Goal: Task Accomplishment & Management: Complete application form

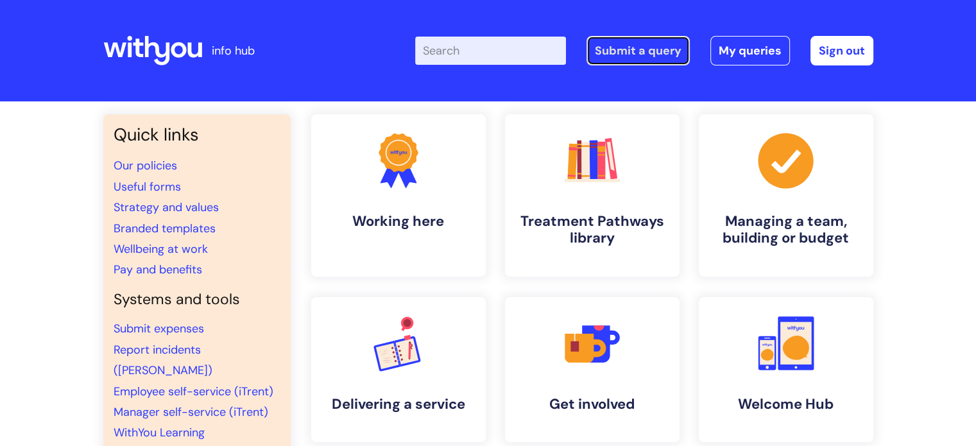
click at [638, 46] on link "Submit a query" at bounding box center [637, 51] width 103 height 30
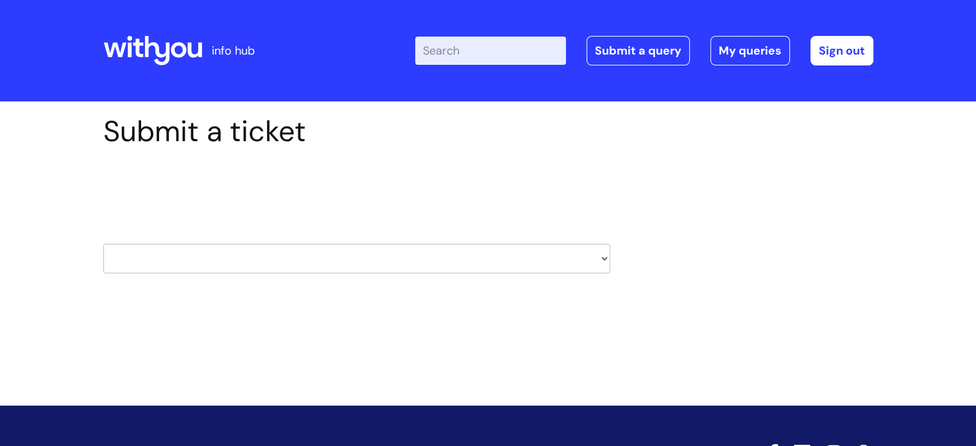
click at [603, 259] on select "HR / People IT and Support Clinical Drug Alerts Finance Accounts Data Support T…" at bounding box center [356, 259] width 507 height 30
select select "systems"
click at [103, 244] on select "HR / People IT and Support Clinical Drug Alerts Finance Accounts Data Support T…" at bounding box center [356, 259] width 507 height 30
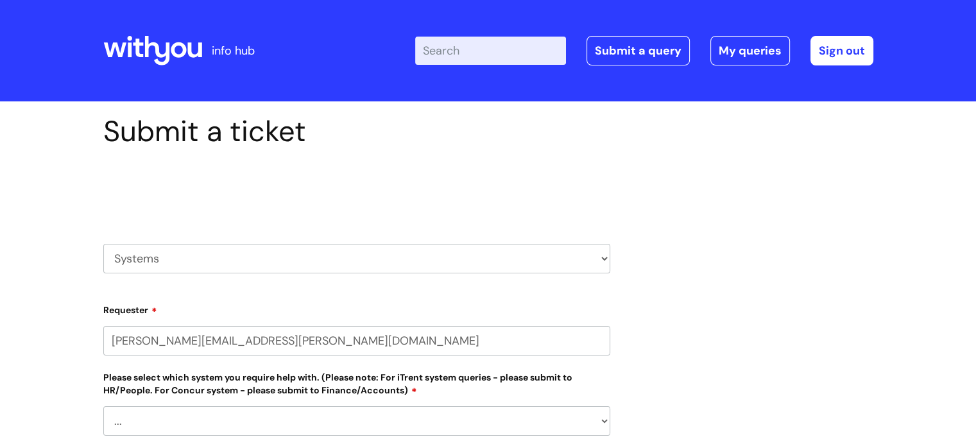
select select "80004157237"
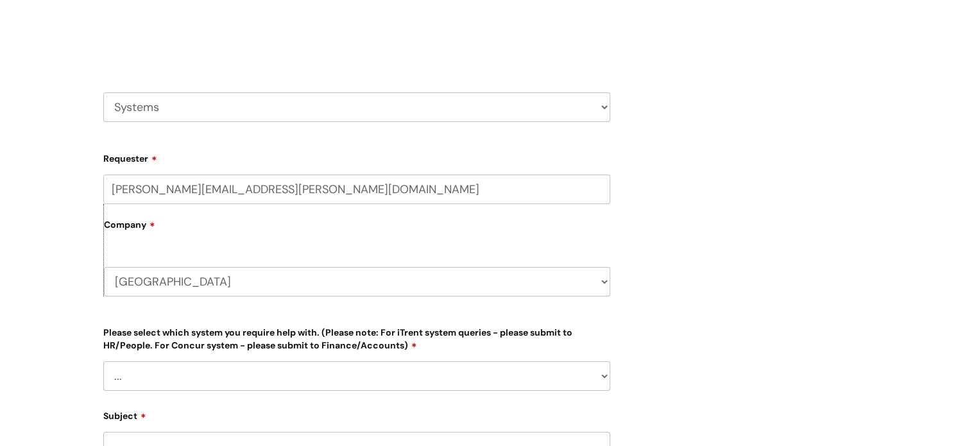
scroll to position [192, 0]
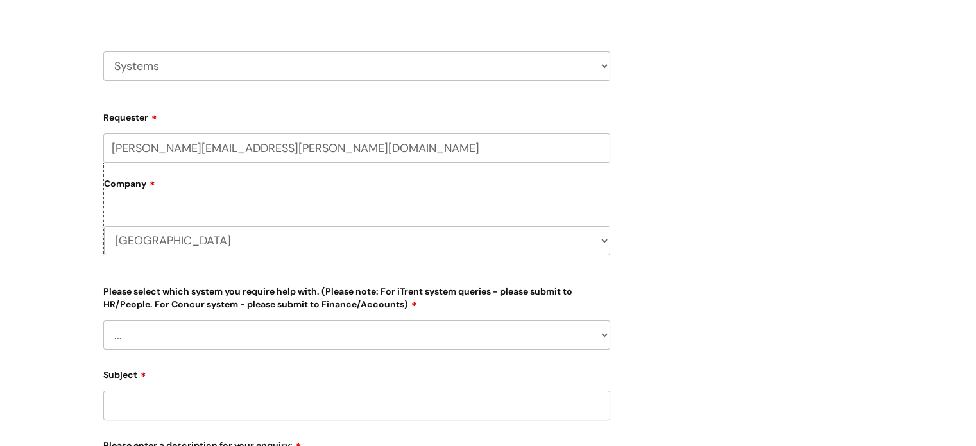
click at [602, 242] on select "South Ayrshire WithYou Current Staff" at bounding box center [357, 241] width 506 height 30
click at [177, 241] on select "South Ayrshire WithYou Current Staff" at bounding box center [357, 241] width 506 height 30
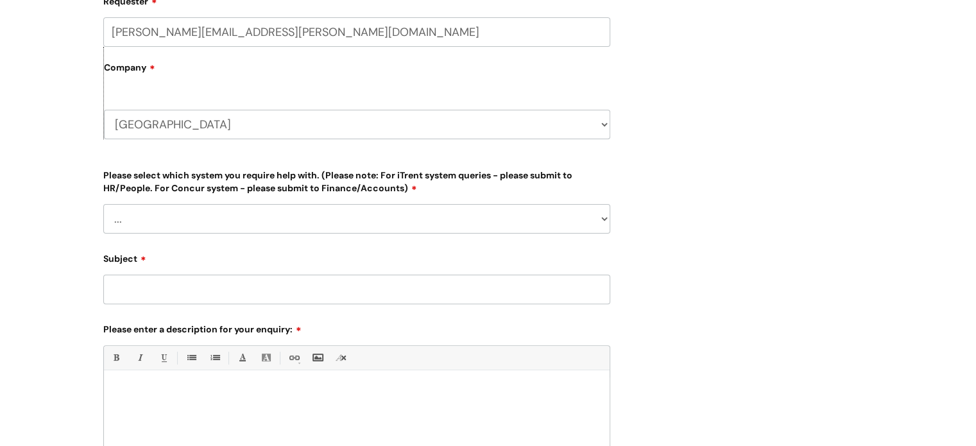
scroll to position [321, 0]
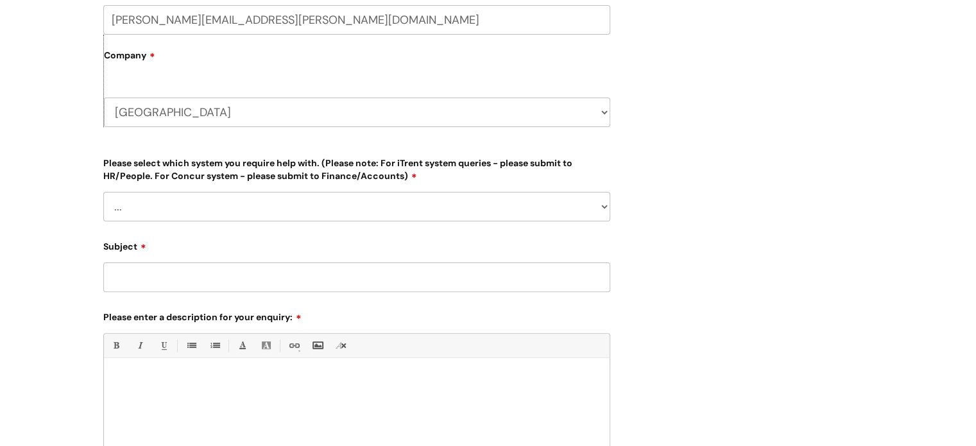
click at [602, 209] on select "... Ulysses Helpdesk Monday.com Nebula fault ILLY CarePath fault Halo fault E-c…" at bounding box center [356, 207] width 507 height 30
select select "[PERSON_NAME]"
click at [103, 192] on select "... Ulysses Helpdesk Monday.com Nebula fault ILLY CarePath fault Halo fault E-c…" at bounding box center [356, 207] width 507 height 30
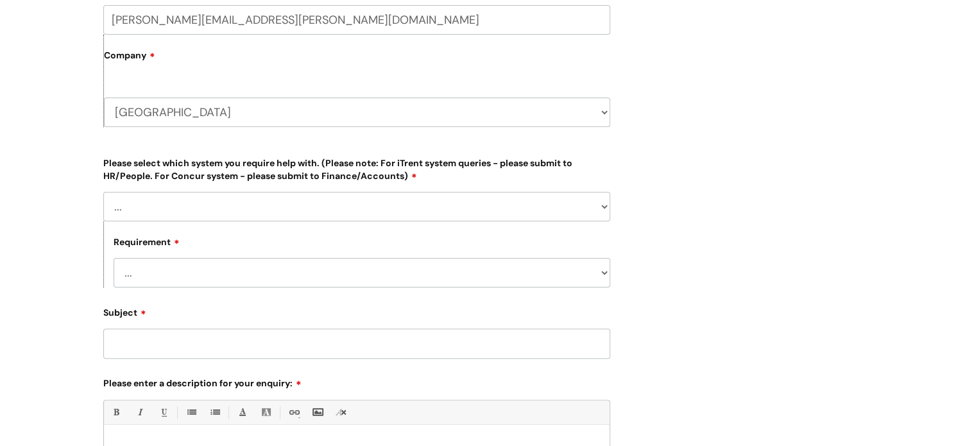
click at [603, 271] on select "... Login required Data report assistance Reporting a fault" at bounding box center [362, 273] width 497 height 30
select select "Reporting a fault"
click at [114, 258] on select "... Login required Data report assistance Reporting a fault" at bounding box center [362, 273] width 497 height 30
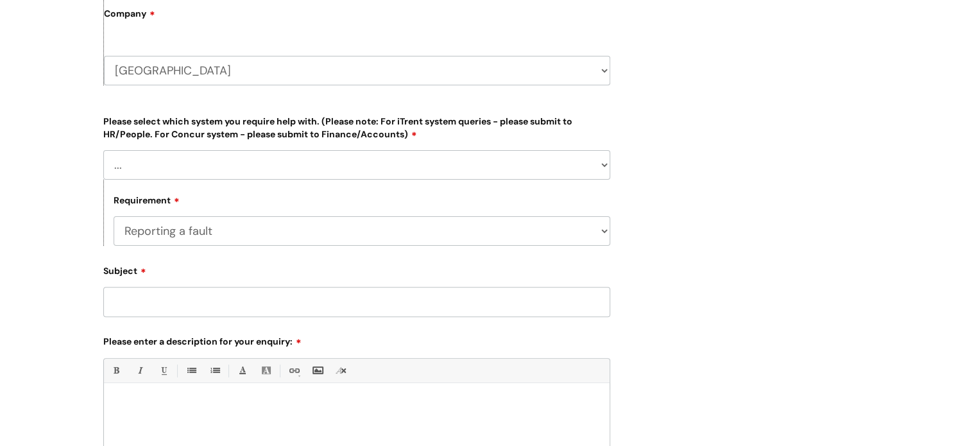
scroll to position [385, 0]
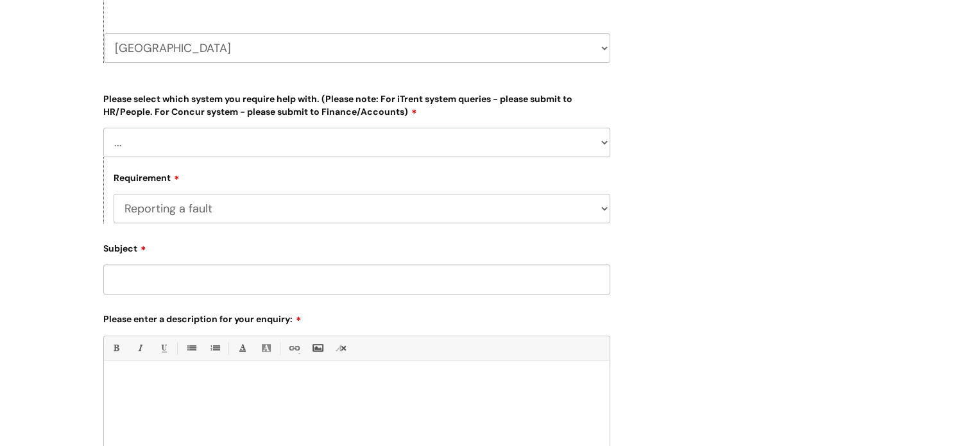
click at [200, 280] on input "Subject" at bounding box center [356, 279] width 507 height 30
click at [185, 397] on div at bounding box center [357, 411] width 506 height 89
paste div
click at [380, 278] on input "Subject" at bounding box center [356, 279] width 507 height 30
type input "Death Incodent Questionaire"
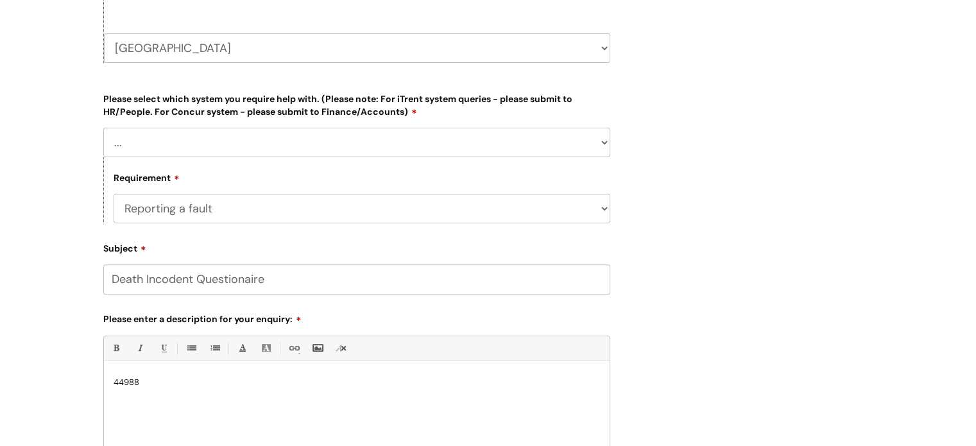
click at [131, 371] on div "44988" at bounding box center [357, 411] width 506 height 89
click at [114, 381] on p "44988" at bounding box center [357, 383] width 486 height 12
click at [398, 379] on p "Hi I am attempting to complete the Questionnaire for incident 44988" at bounding box center [357, 383] width 486 height 12
click at [536, 206] on select "... Login required Data report assistance Reporting a fault" at bounding box center [362, 209] width 497 height 30
click at [114, 194] on select "... Login required Data report assistance Reporting a fault" at bounding box center [362, 209] width 497 height 30
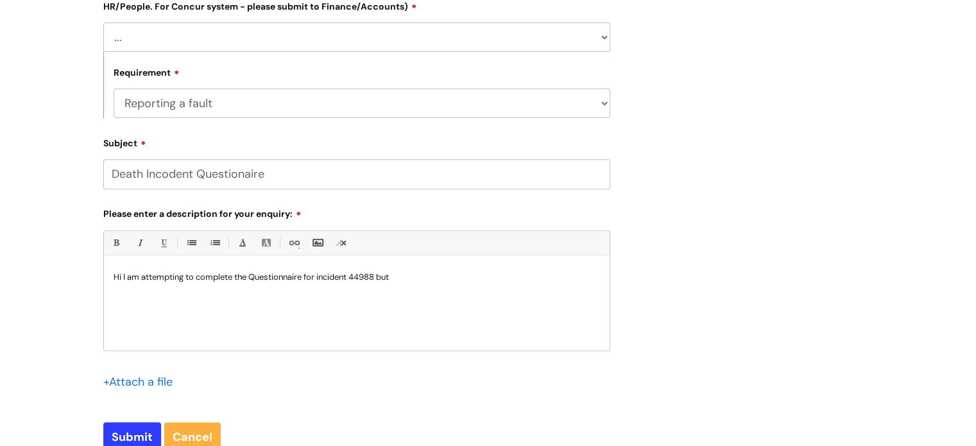
scroll to position [513, 0]
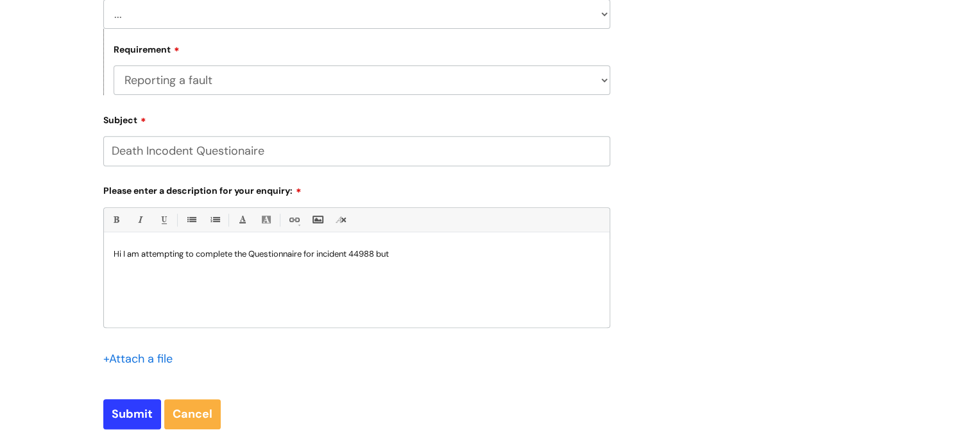
click at [411, 256] on p "Hi I am attempting to complete the Questionnaire for incident 44988 but" at bounding box center [357, 254] width 486 height 12
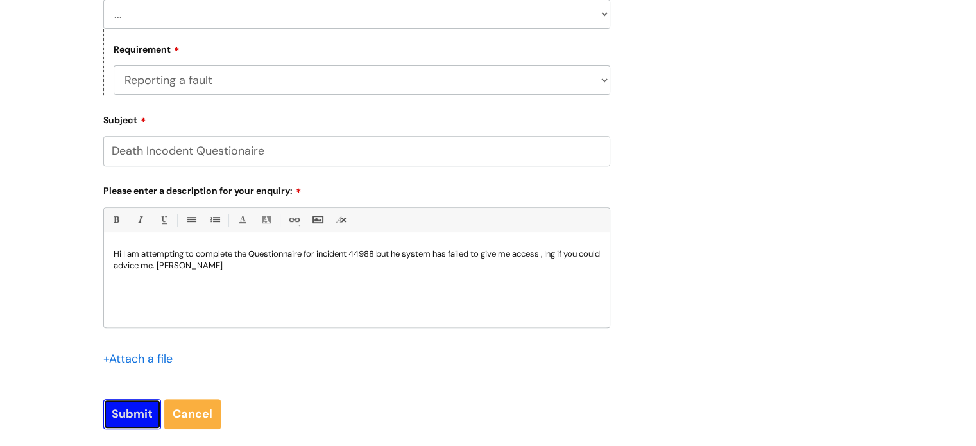
click at [133, 415] on input "Submit" at bounding box center [132, 414] width 58 height 30
type input "Please Wait..."
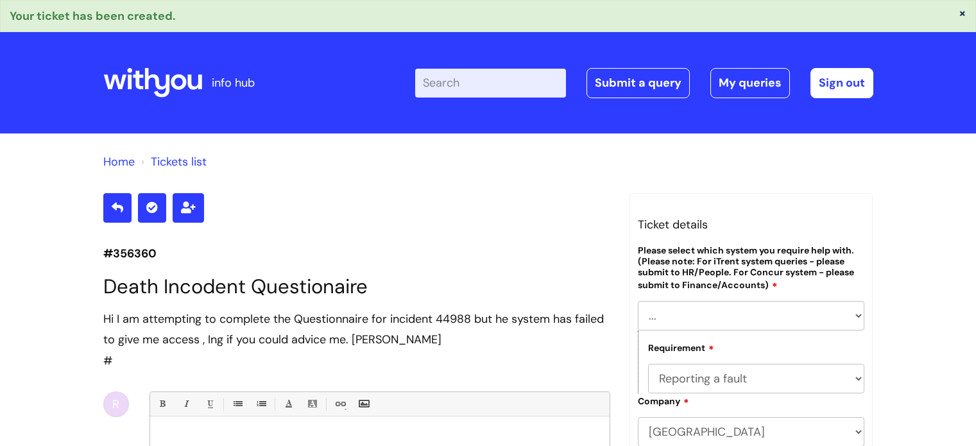
select select "[PERSON_NAME]"
select select "Reporting a fault"
